Goal: Check status: Check status

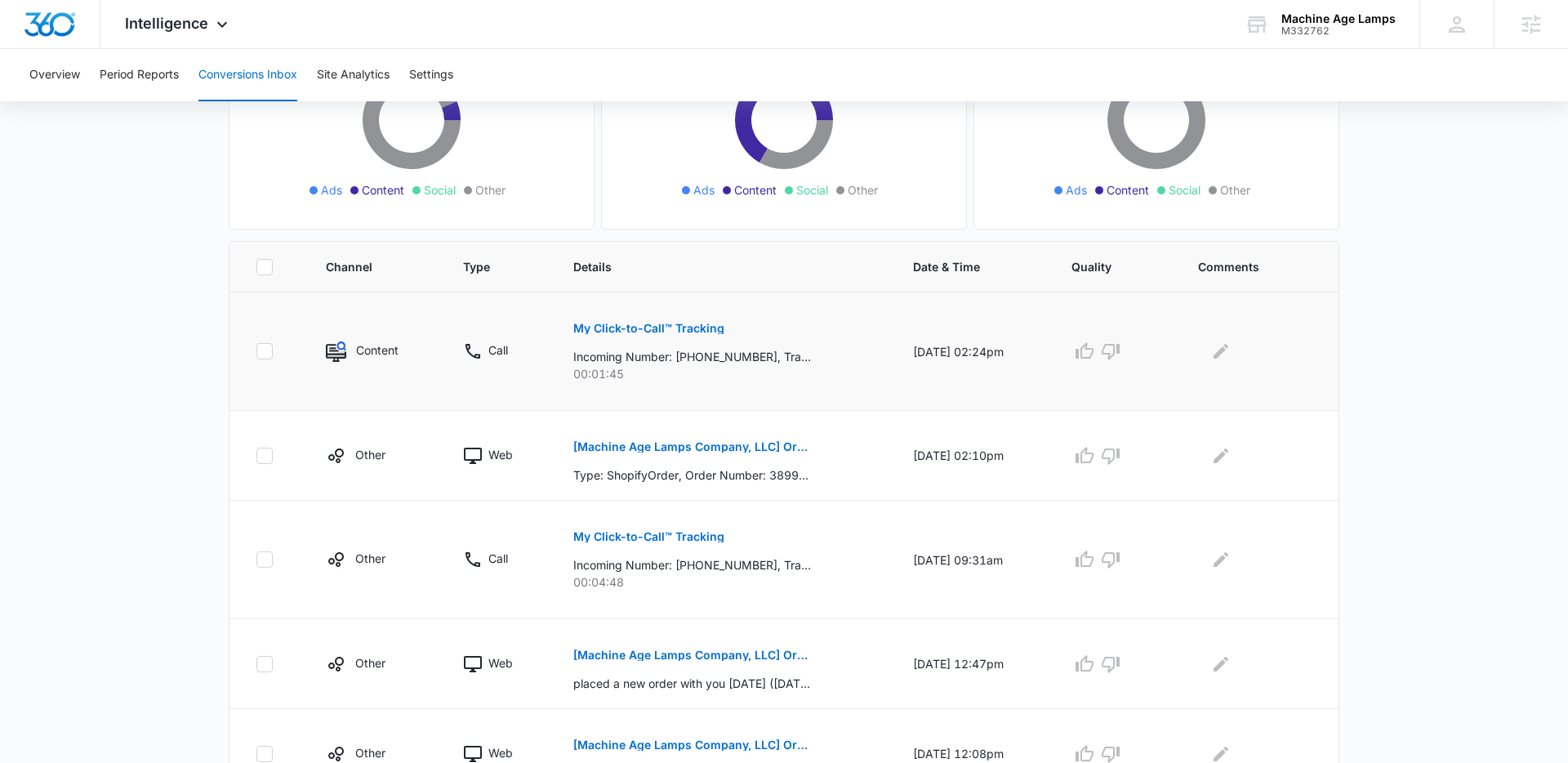
scroll to position [241, 0]
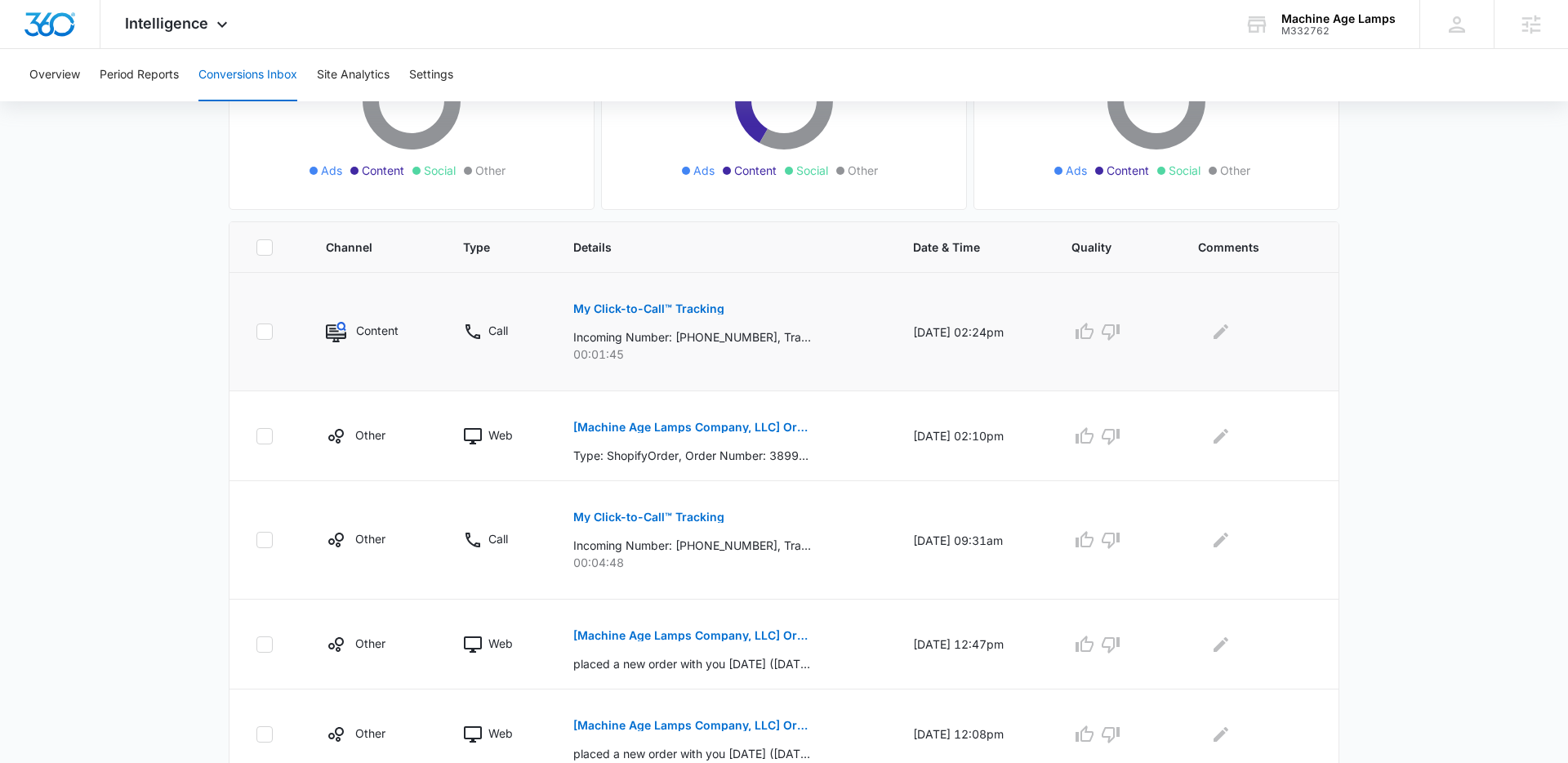
click at [688, 308] on p "My Click-to-Call™ Tracking" at bounding box center [649, 308] width 151 height 12
